Goal: Information Seeking & Learning: Learn about a topic

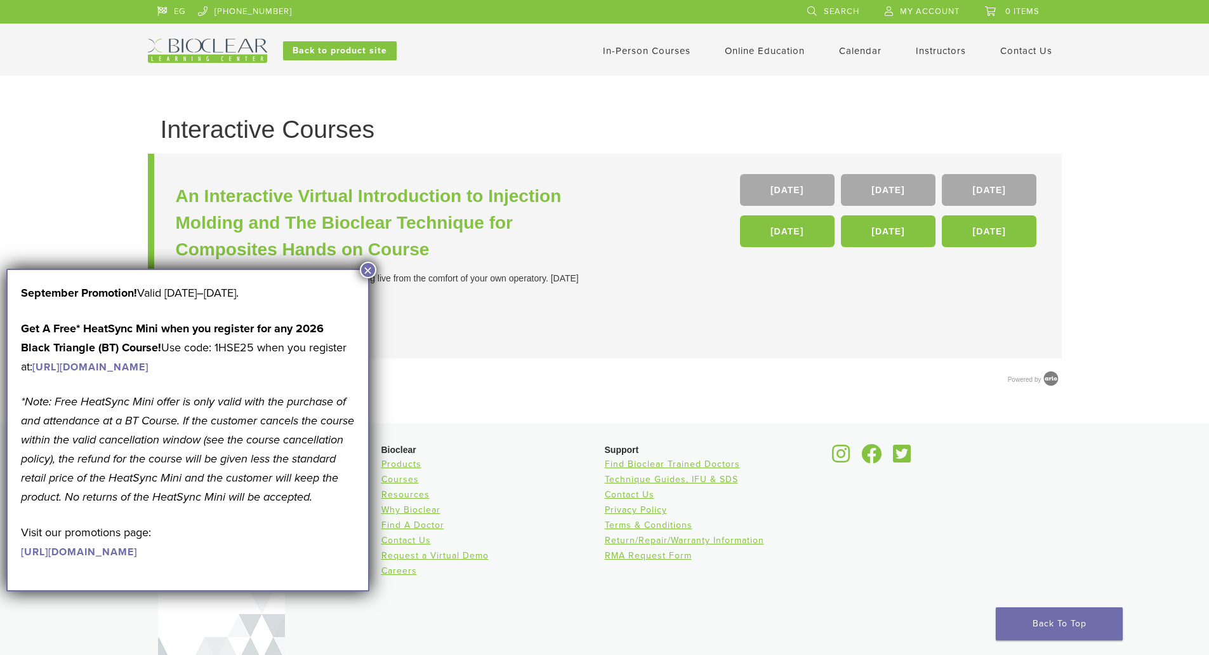
click at [369, 267] on button "×" at bounding box center [368, 270] width 17 height 17
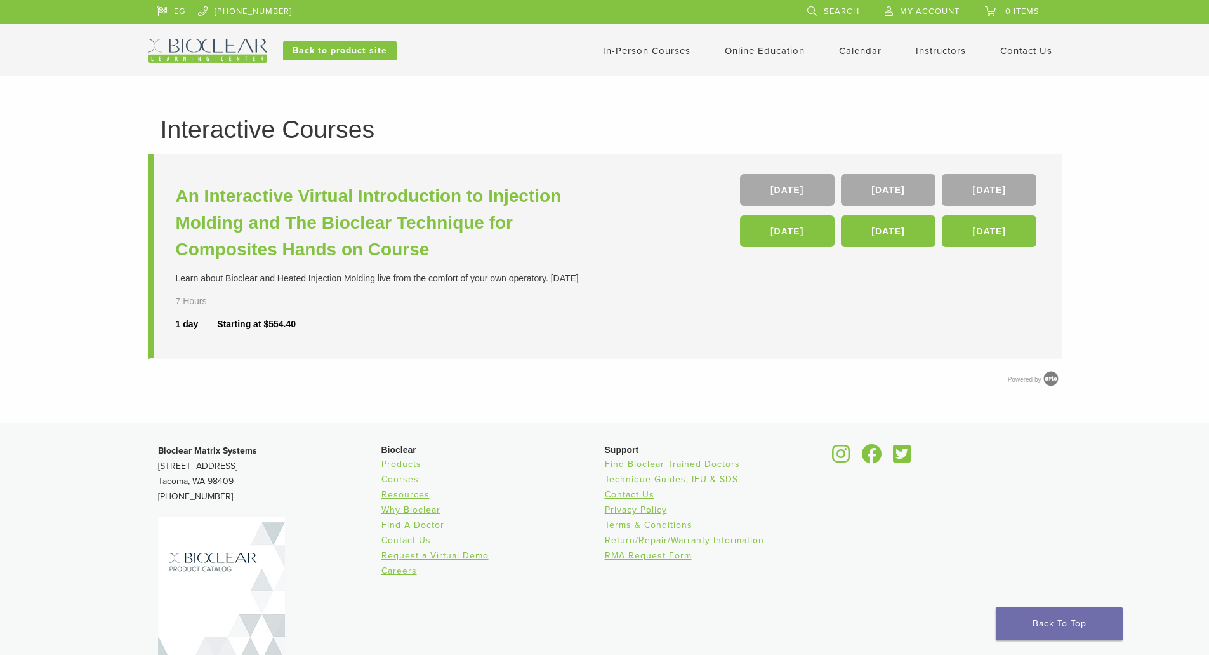
click at [662, 51] on link "In-Person Courses" at bounding box center [647, 50] width 88 height 11
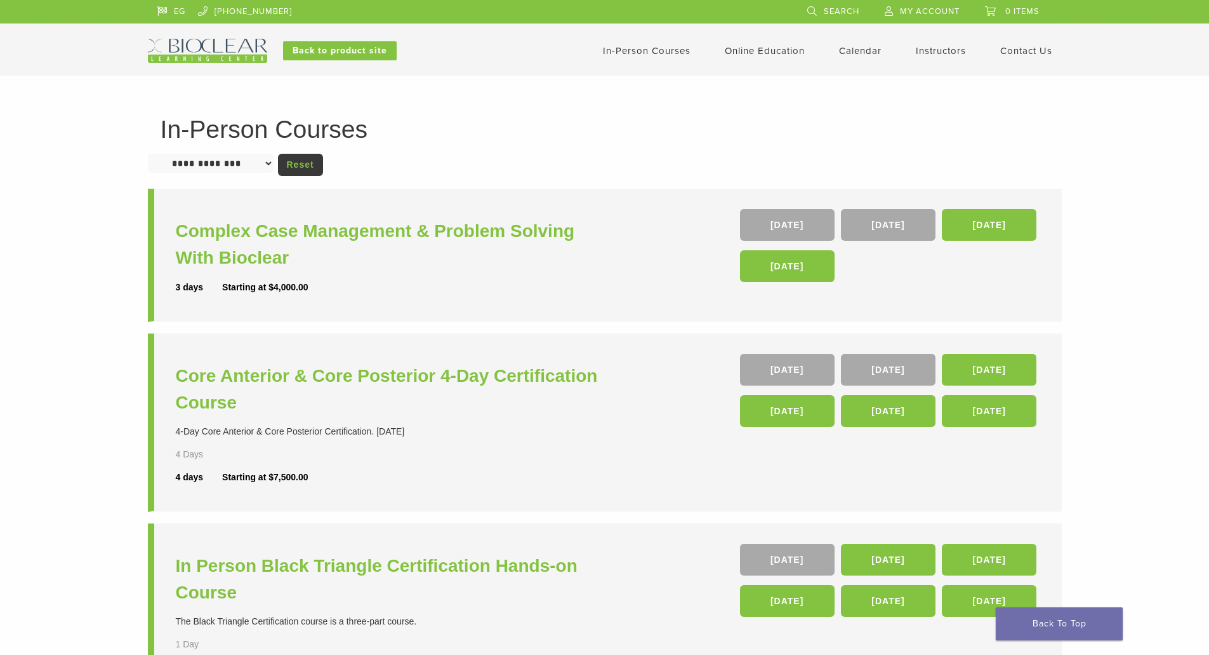
click at [642, 54] on link "In-Person Courses" at bounding box center [647, 50] width 88 height 11
click at [741, 50] on link "Online Education" at bounding box center [765, 50] width 80 height 11
click at [754, 72] on link "Interactive" at bounding box center [766, 72] width 77 height 28
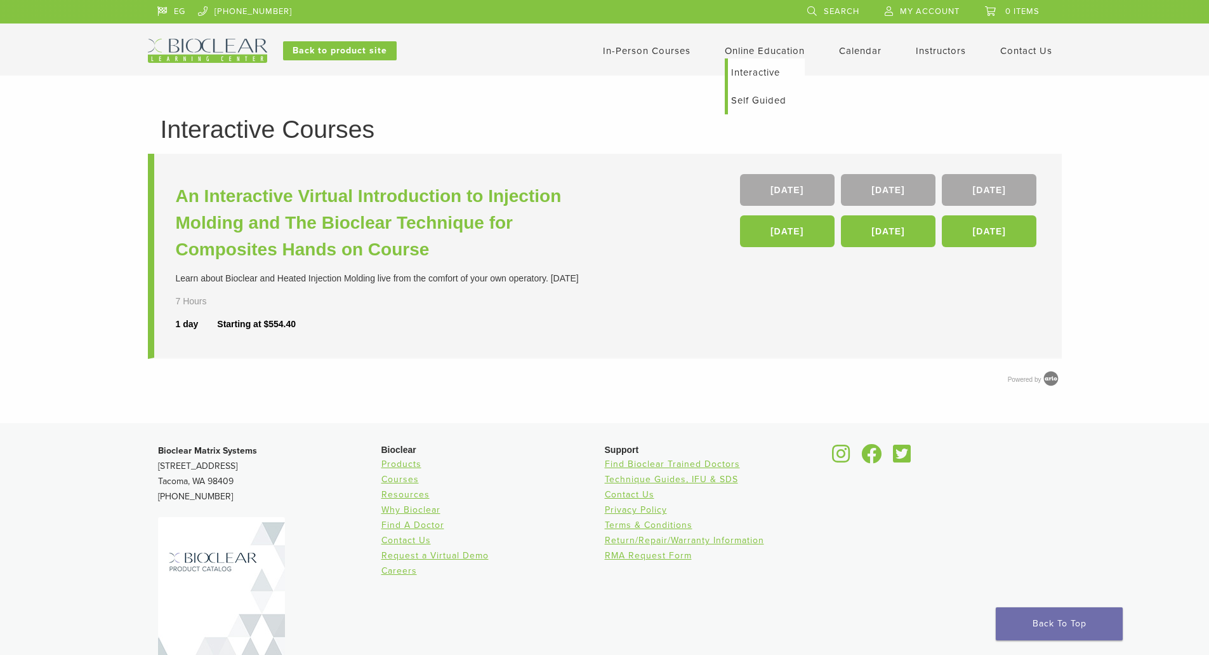
click at [733, 96] on link "Self Guided" at bounding box center [766, 100] width 77 height 28
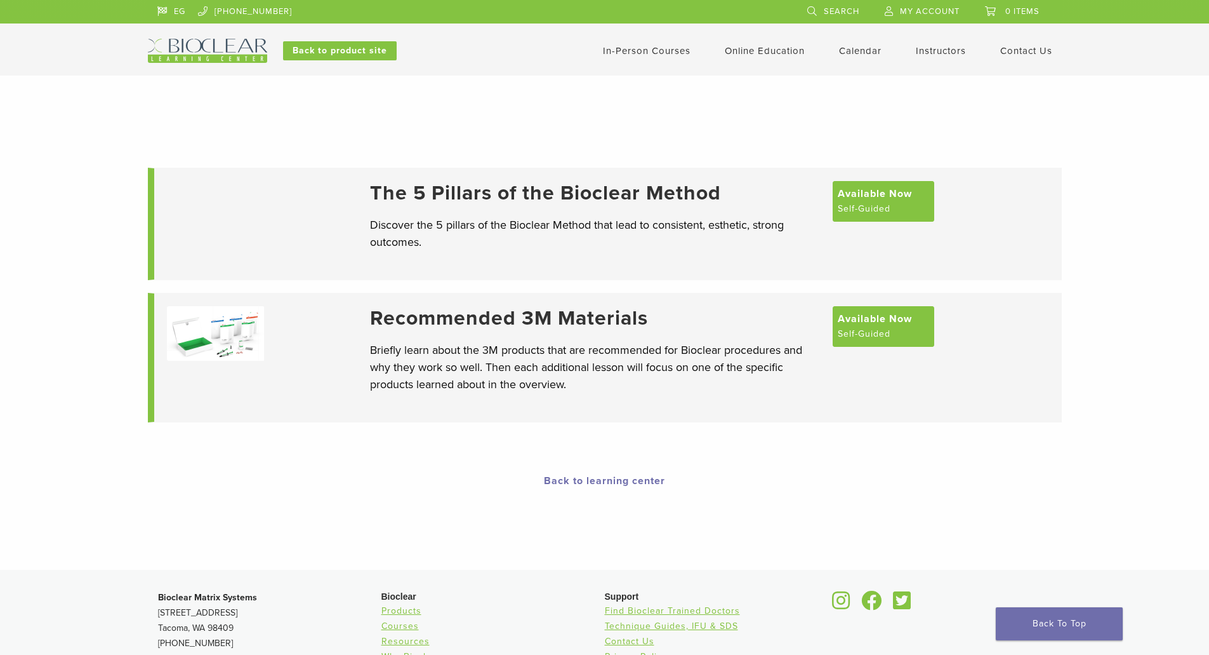
click at [864, 53] on link "Calendar" at bounding box center [860, 50] width 43 height 11
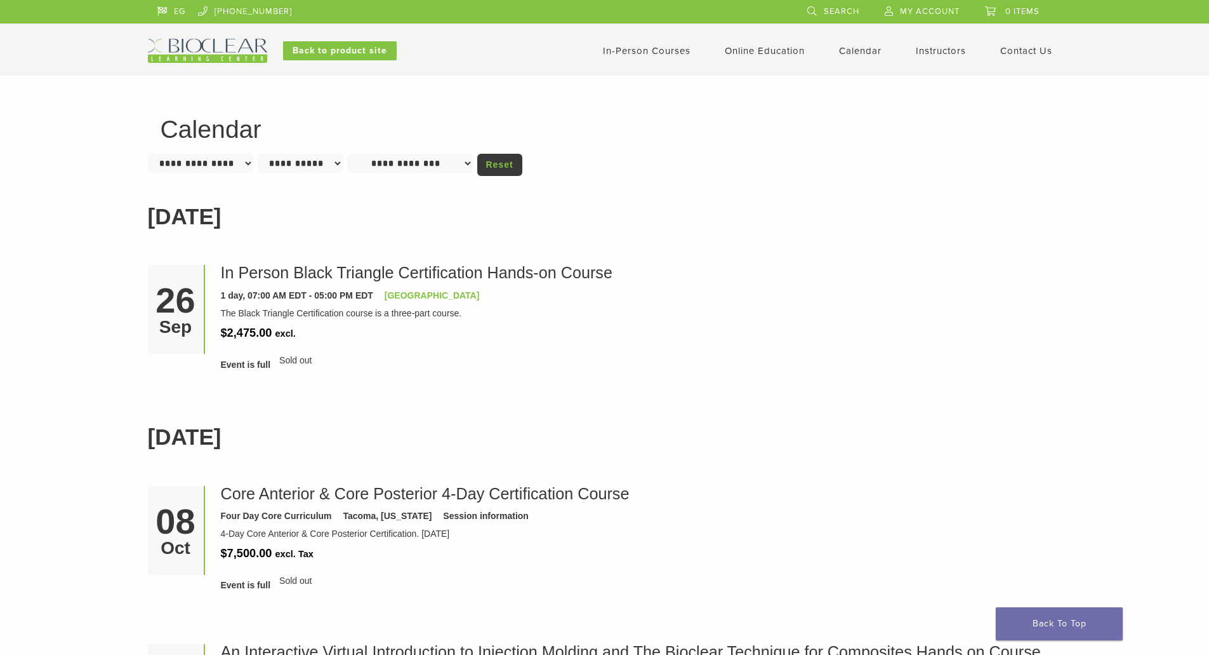
click at [937, 55] on link "Instructors" at bounding box center [941, 50] width 50 height 11
click at [936, 54] on link "Instructors" at bounding box center [941, 50] width 50 height 11
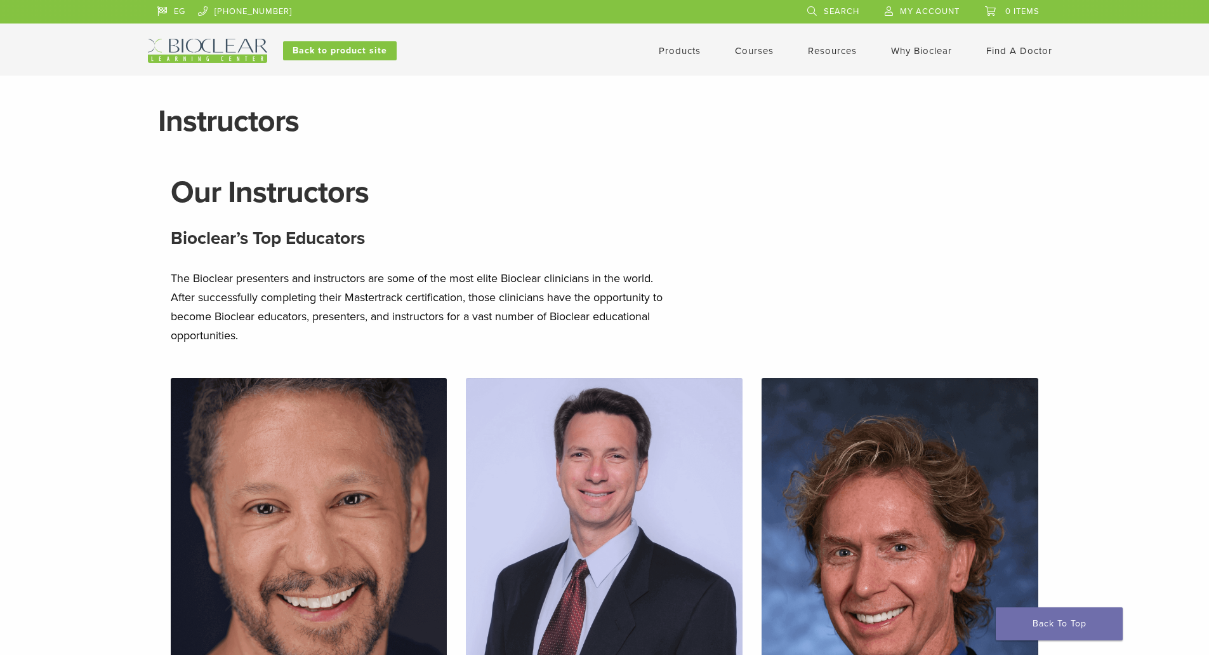
click at [684, 54] on link "Products" at bounding box center [680, 50] width 42 height 11
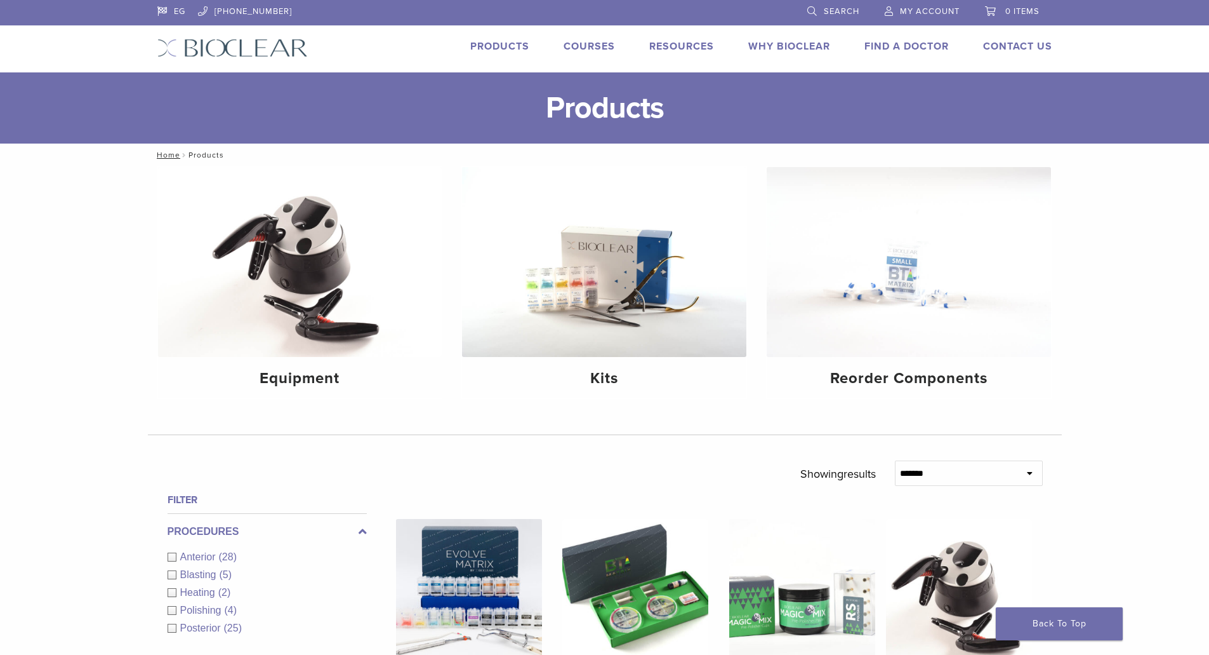
click at [589, 48] on link "Courses" at bounding box center [589, 46] width 51 height 13
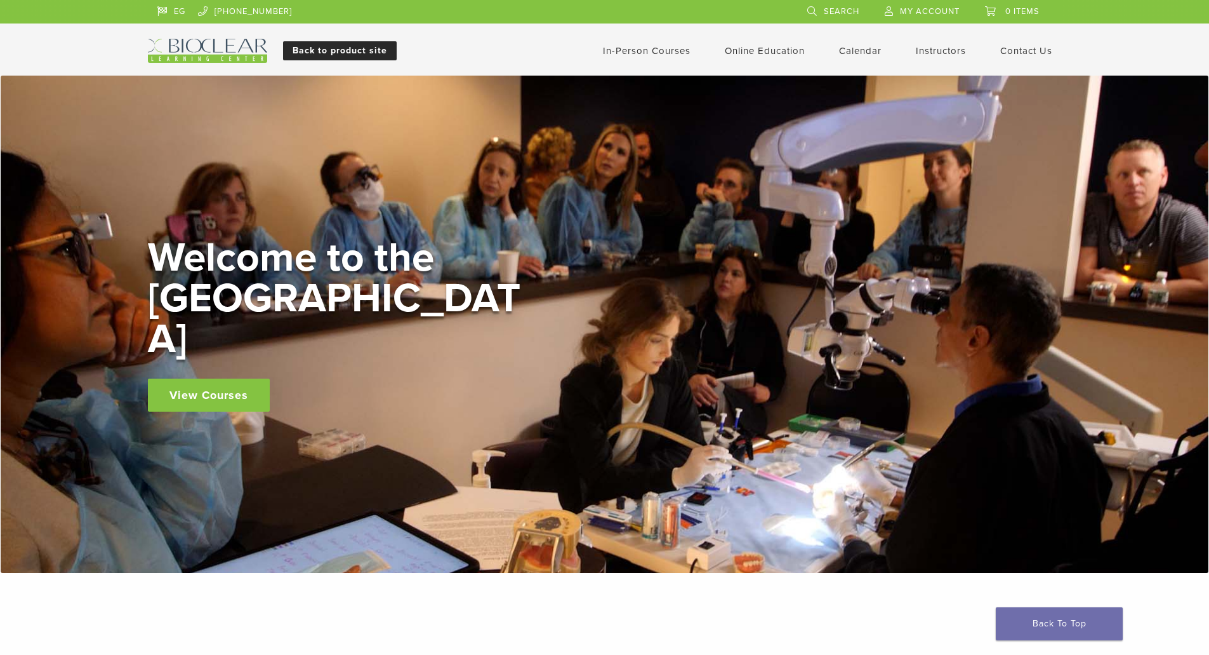
click at [371, 53] on link "Back to product site" at bounding box center [340, 50] width 114 height 19
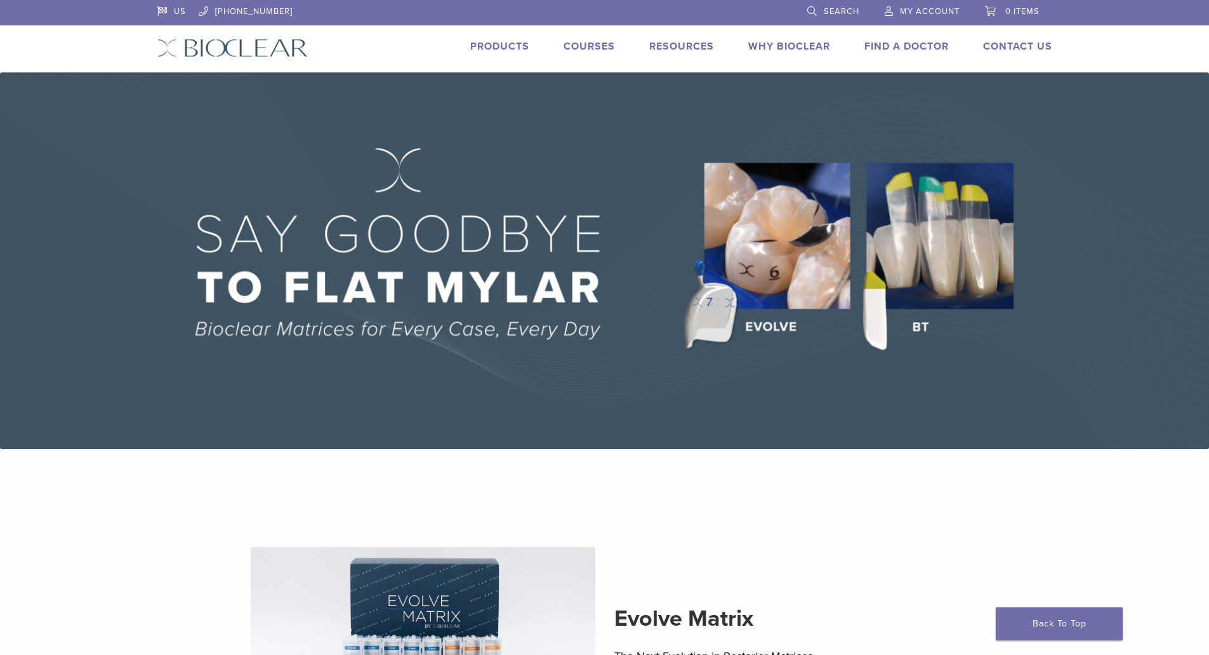
click at [604, 47] on link "Courses" at bounding box center [589, 46] width 51 height 13
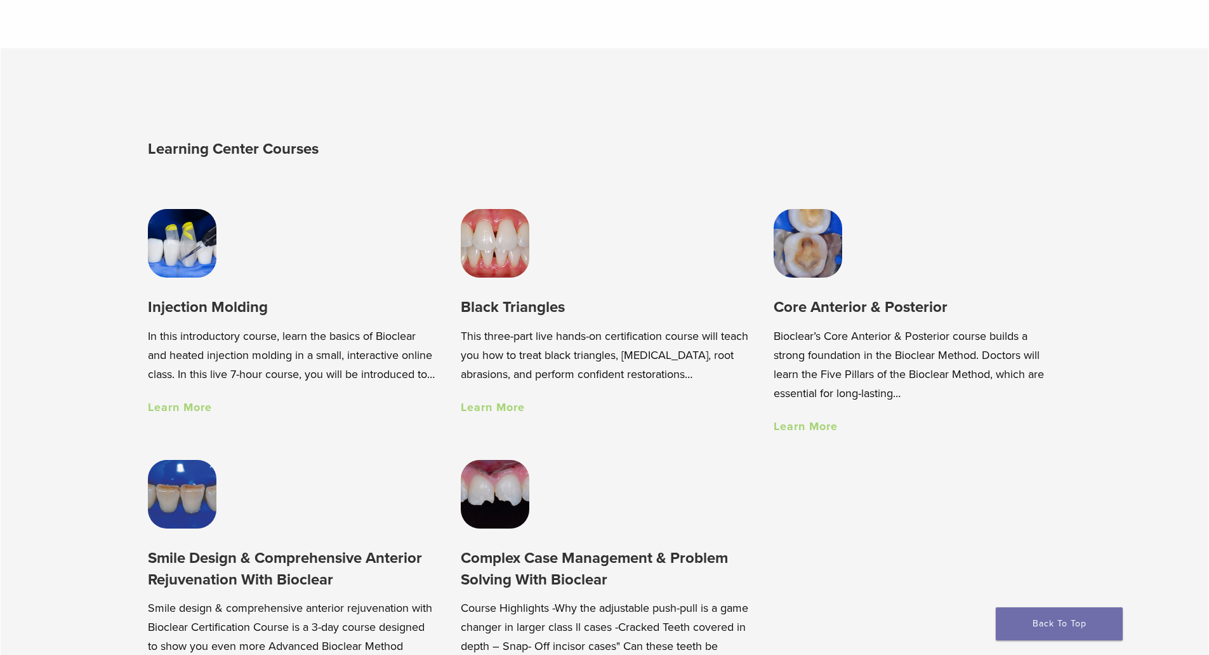
scroll to position [889, 0]
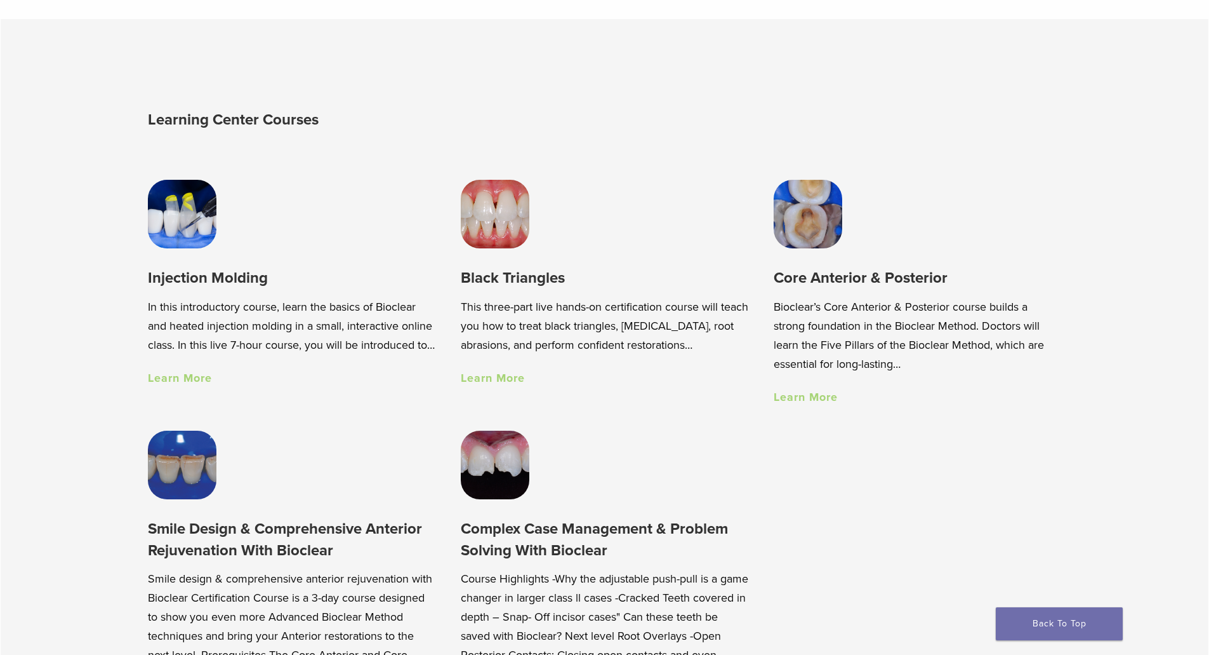
click at [200, 385] on link "Learn More" at bounding box center [180, 378] width 64 height 14
click at [498, 381] on link "Learn More" at bounding box center [493, 378] width 64 height 14
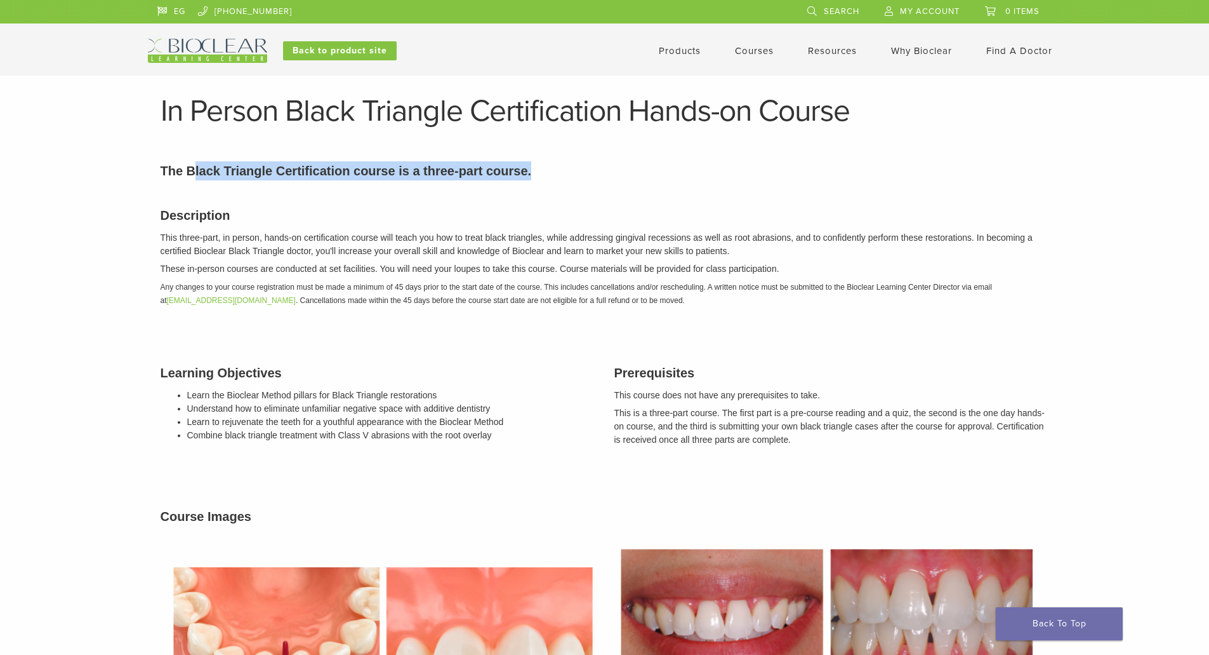
drag, startPoint x: 502, startPoint y: 171, endPoint x: 177, endPoint y: 153, distance: 325.5
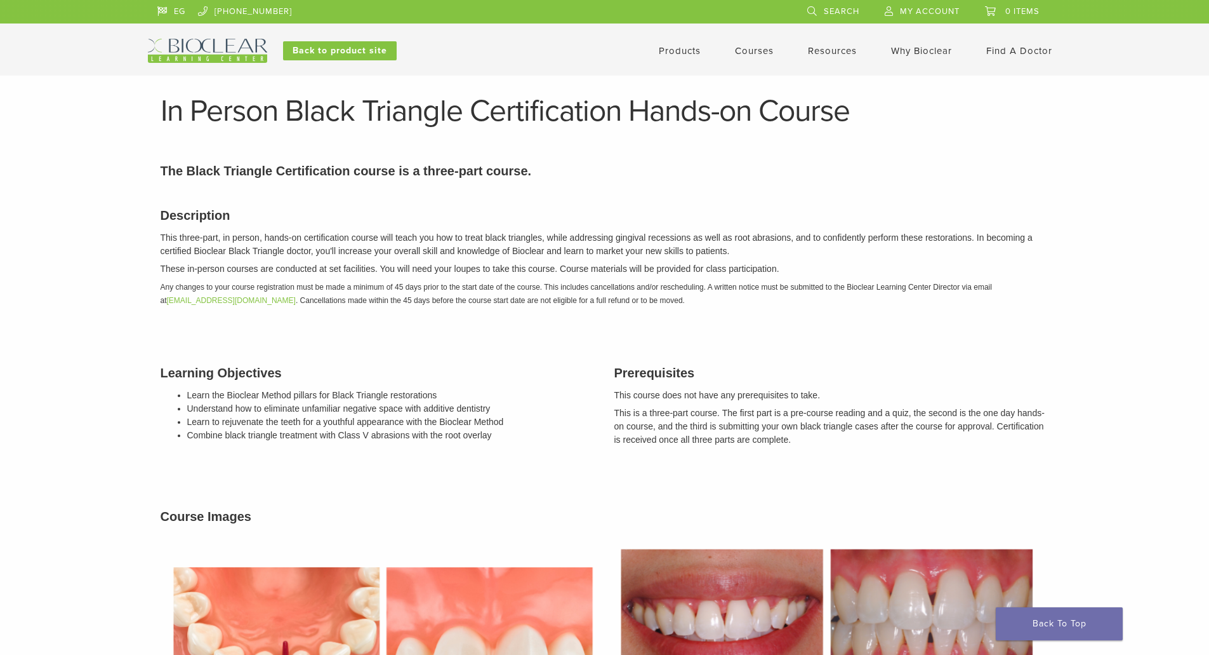
click at [750, 53] on link "Courses" at bounding box center [754, 50] width 39 height 11
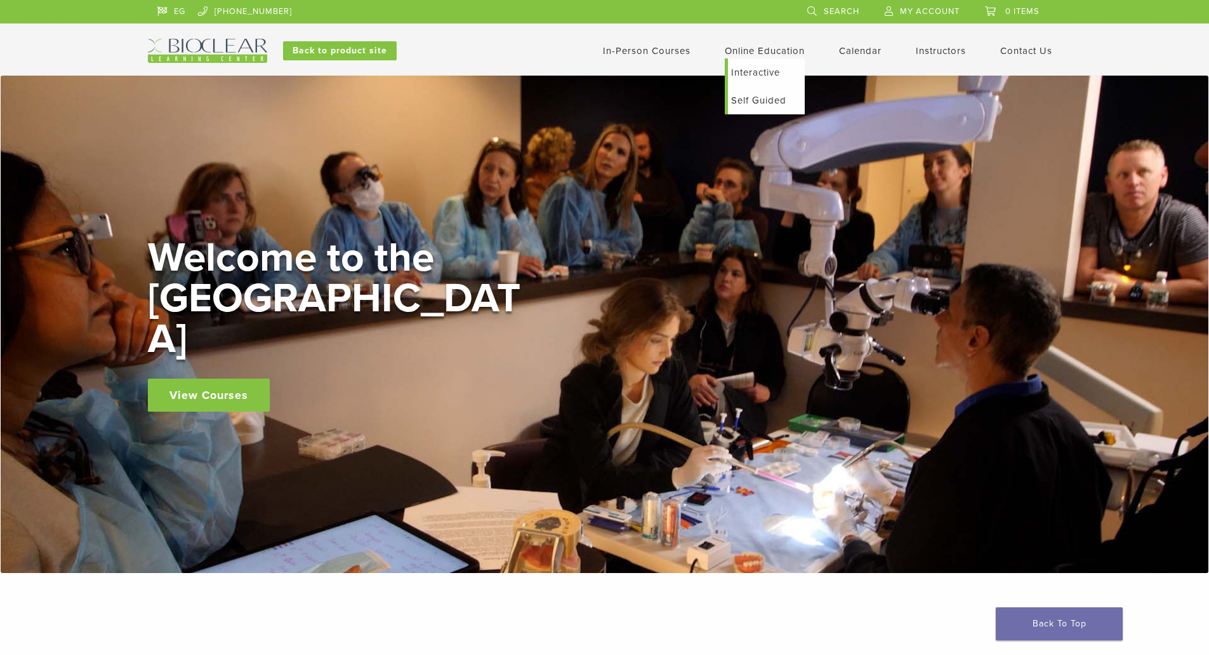
click at [742, 72] on link "Interactive" at bounding box center [766, 72] width 77 height 28
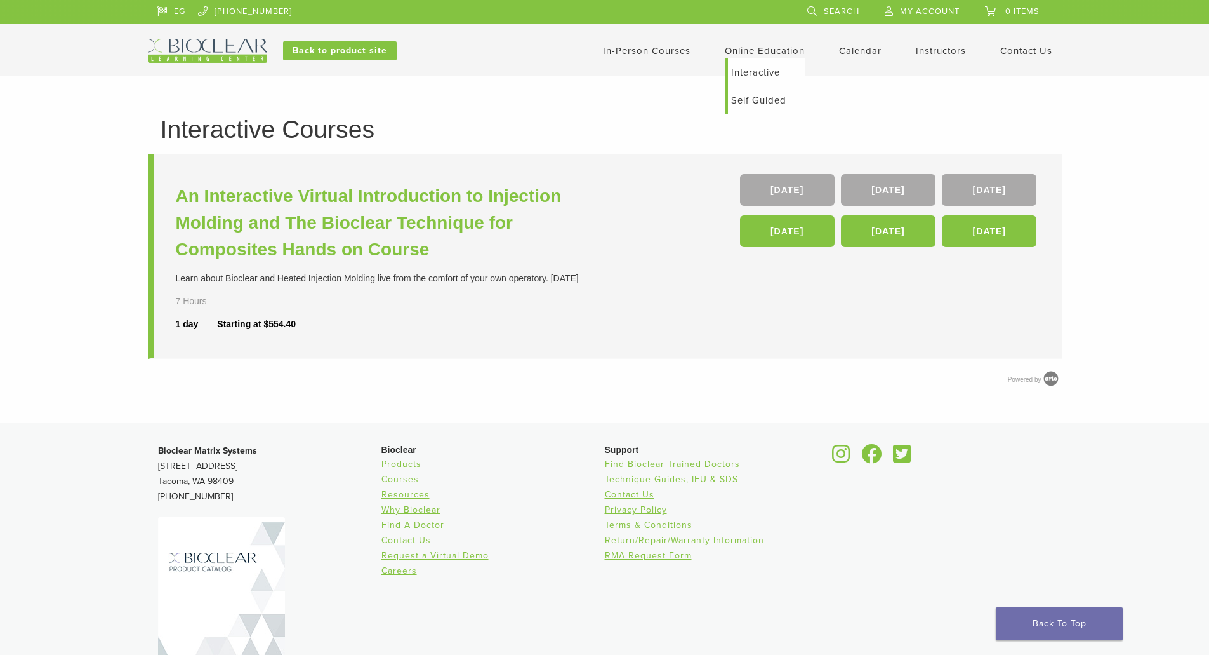
click at [753, 98] on link "Self Guided" at bounding box center [766, 100] width 77 height 28
